Goal: Book appointment/travel/reservation

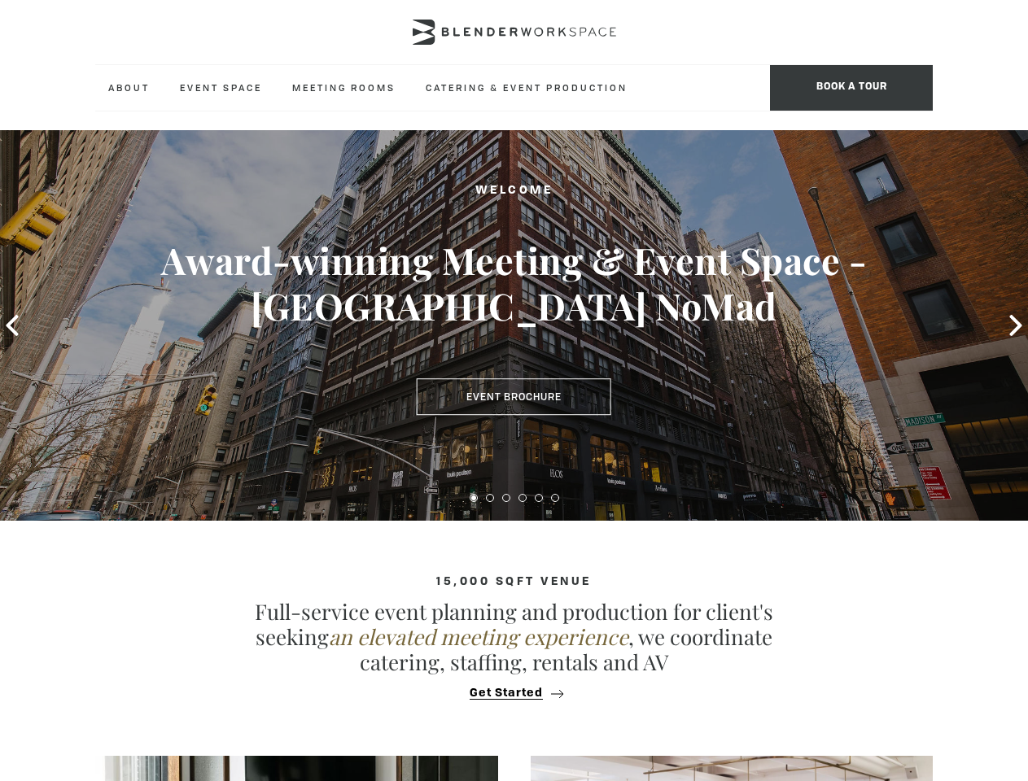
click at [851, 88] on span "BOOK A TOUR" at bounding box center [851, 88] width 163 height 46
click at [12, 326] on icon at bounding box center [12, 325] width 12 height 21
click at [1016, 326] on div "Book A Tour. The Blender experience is better in-person. Team Size 1 2 3 4 5 6 …" at bounding box center [514, 390] width 1028 height 781
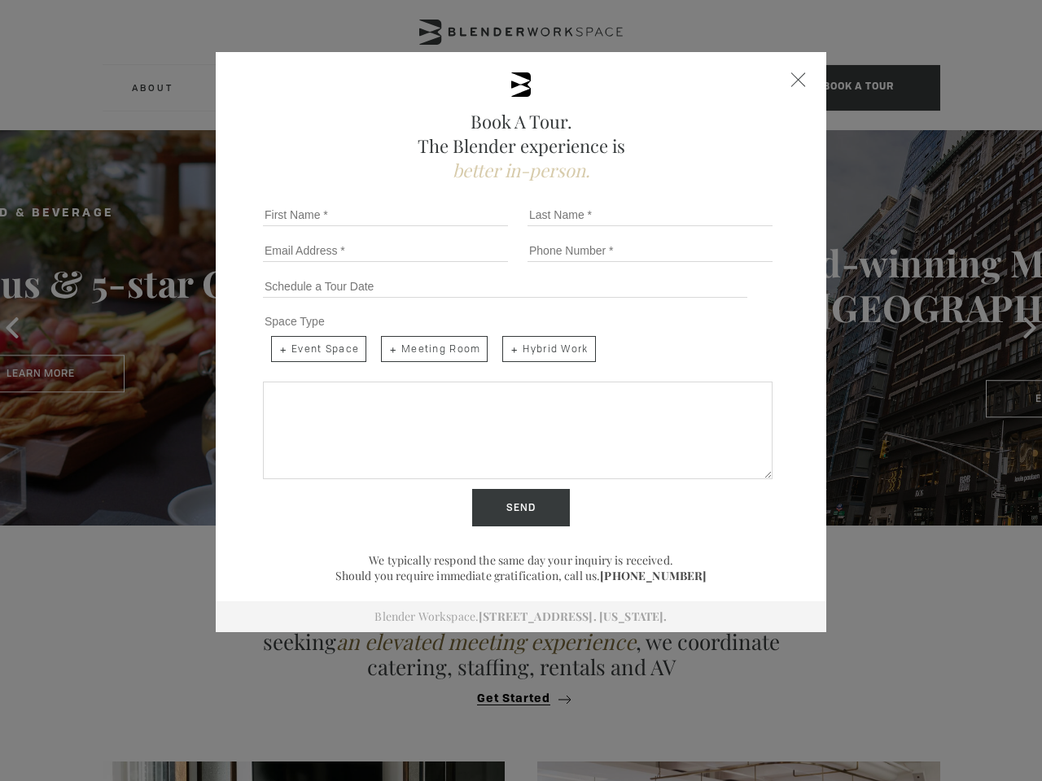
click at [474, 498] on input "Send" at bounding box center [521, 507] width 98 height 37
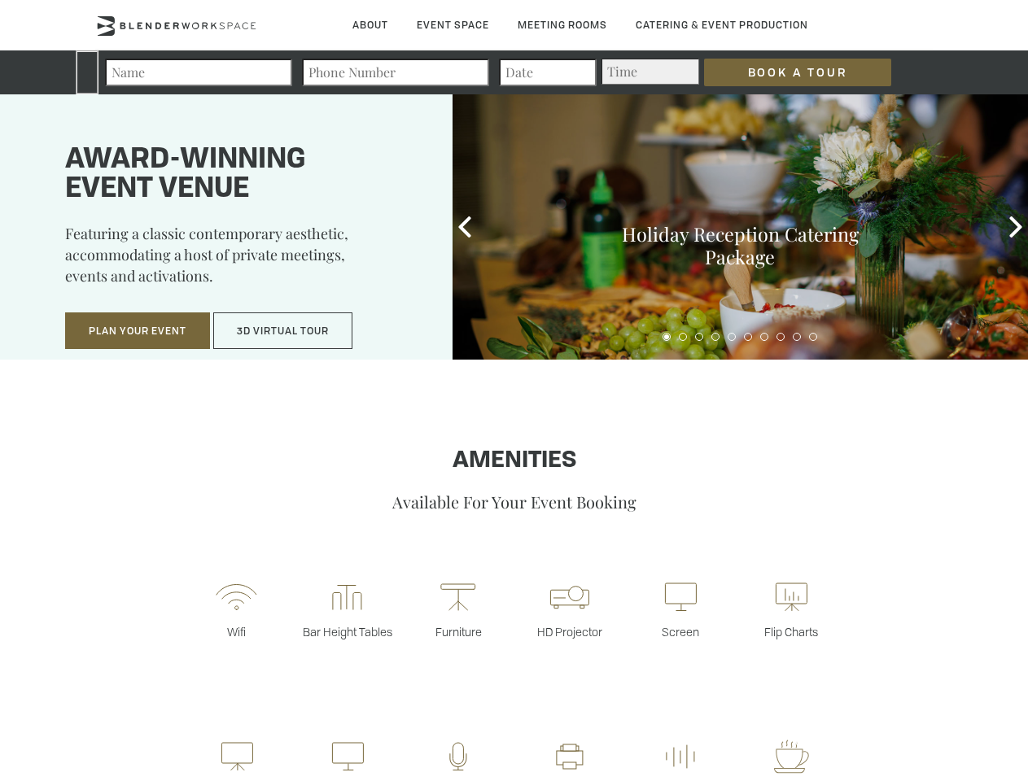
type div "[DATE]"
click at [785, 72] on input "Book a Tour" at bounding box center [797, 73] width 187 height 28
click at [138, 331] on button "Plan Your Event" at bounding box center [137, 331] width 145 height 37
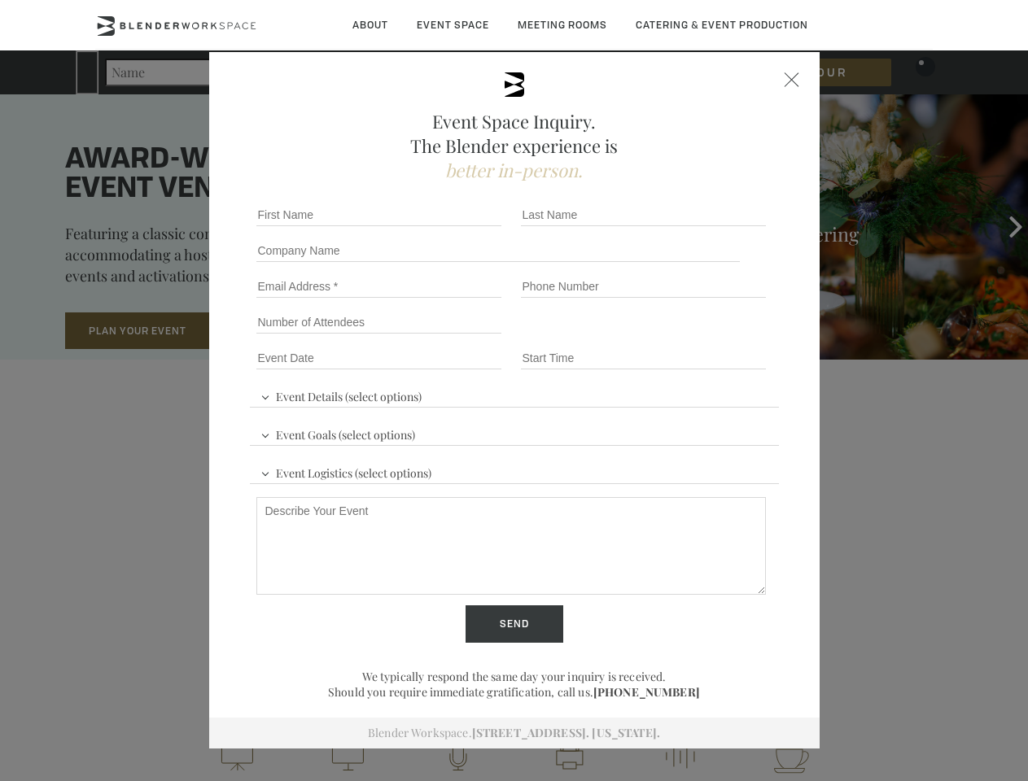
click at [283, 331] on button "3D Virtual Tour" at bounding box center [282, 331] width 139 height 37
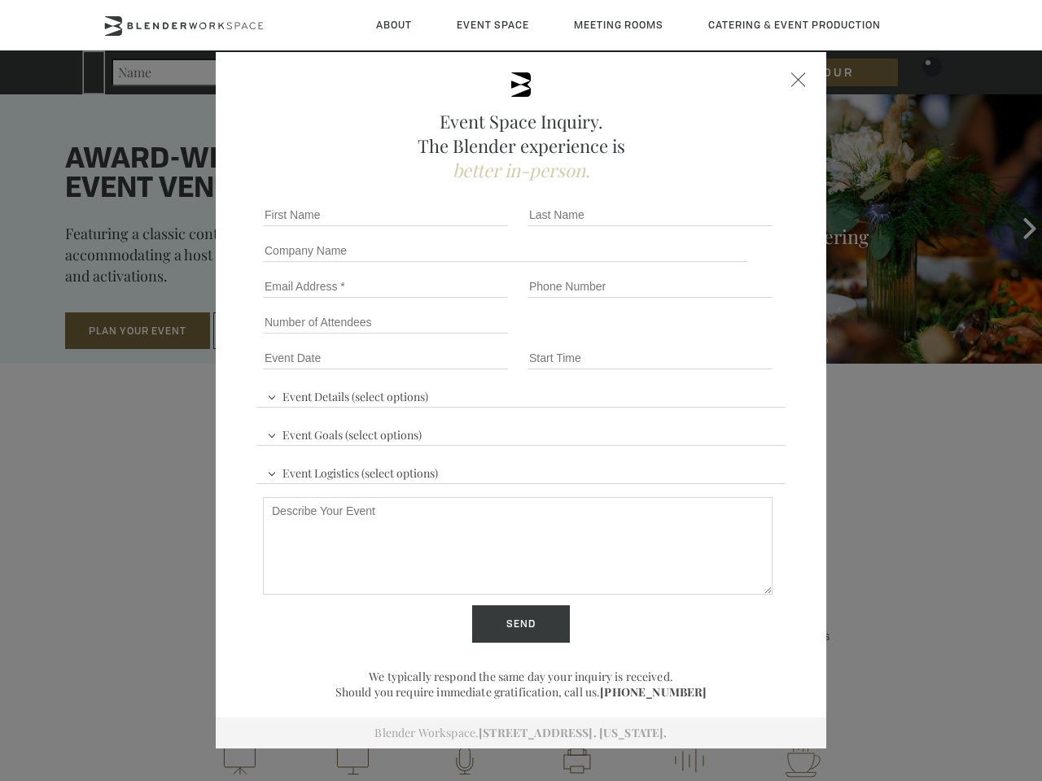
click at [465, 227] on div "First name *" at bounding box center [388, 215] width 265 height 36
click at [1016, 227] on div "Event Space Inquiry. The Blender experience is better in-person. Event Details …" at bounding box center [521, 390] width 1042 height 781
click at [667, 337] on fieldset "Number of Attendees Budget Range" at bounding box center [520, 322] width 529 height 36
click at [683, 337] on fieldset "Number of Attendees Budget Range" at bounding box center [520, 322] width 529 height 36
click at [699, 337] on fieldset "Number of Attendees Budget Range" at bounding box center [520, 322] width 529 height 36
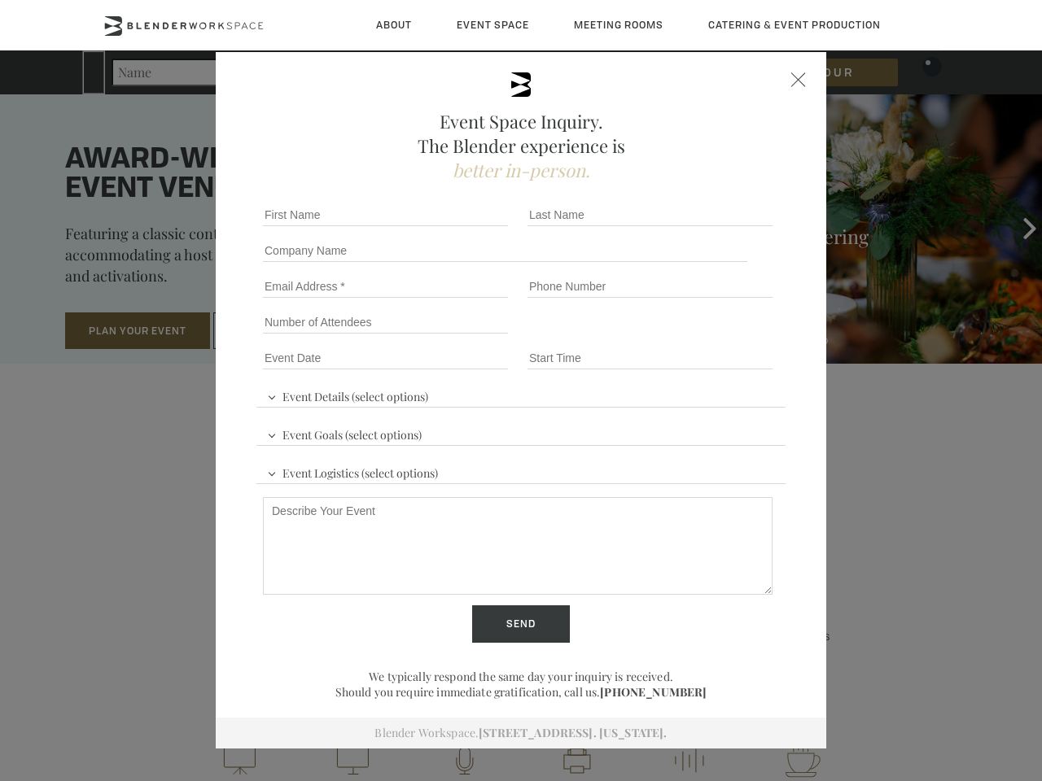
click at [715, 337] on fieldset "Number of Attendees Budget Range" at bounding box center [520, 322] width 529 height 36
click at [732, 337] on fieldset "Number of Attendees Budget Range" at bounding box center [520, 322] width 529 height 36
